Goal: Information Seeking & Learning: Learn about a topic

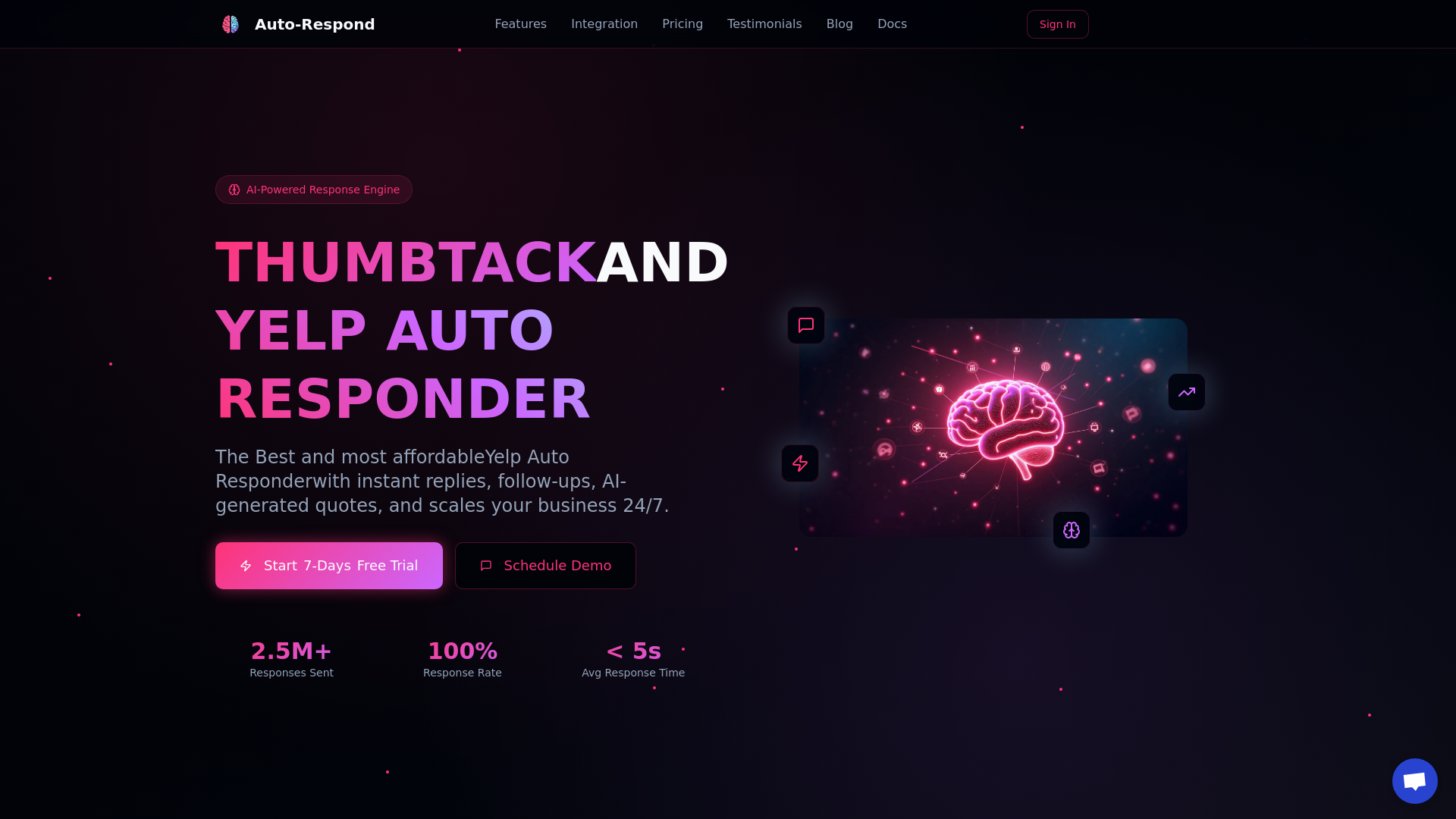
click at [826, 24] on link "Blog" at bounding box center [839, 25] width 26 height 19
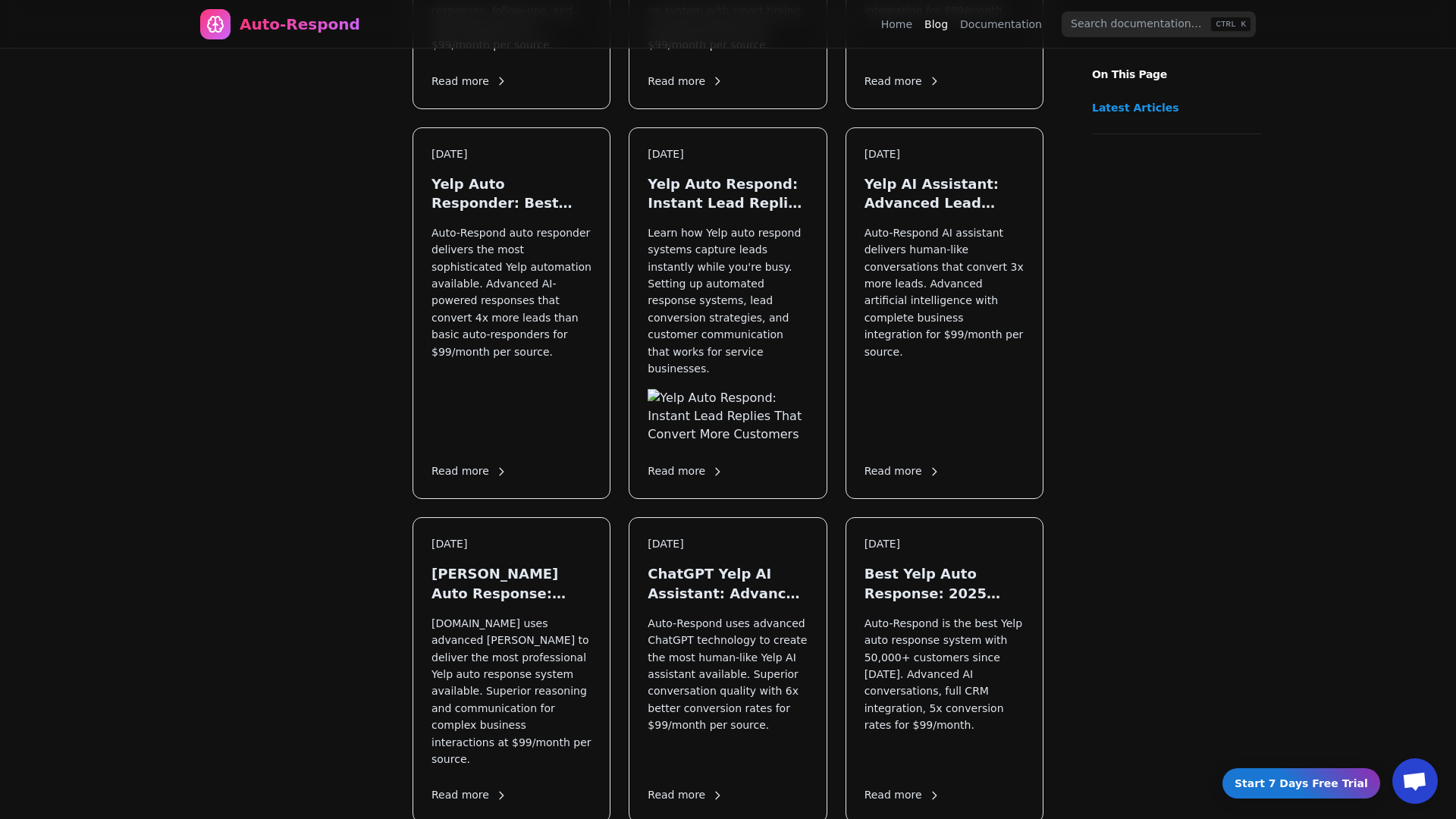
scroll to position [1831, 0]
